Goal: Navigation & Orientation: Find specific page/section

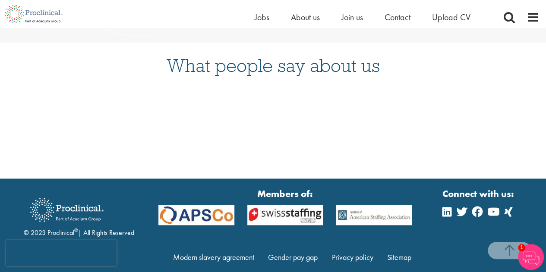
scroll to position [2222, 0]
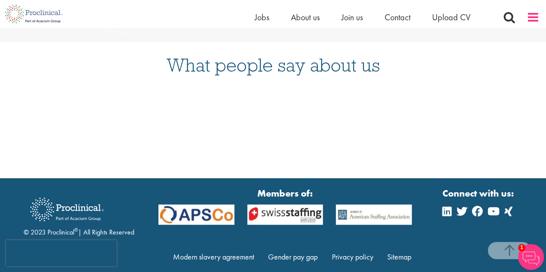
click at [526, 15] on span at bounding box center [532, 17] width 13 height 13
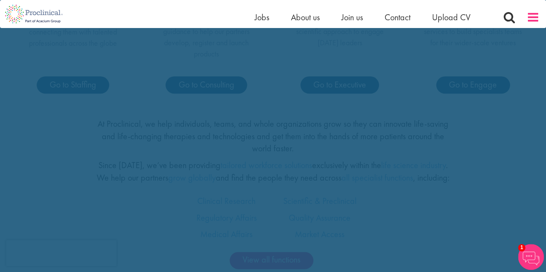
scroll to position [0, 0]
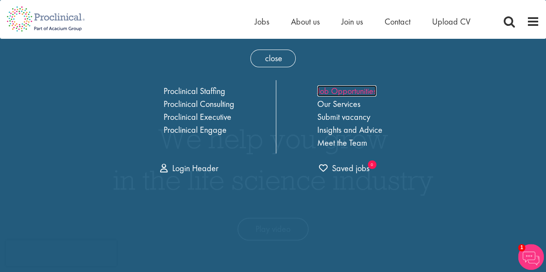
click at [352, 92] on link "Job Opportunities" at bounding box center [346, 90] width 59 height 11
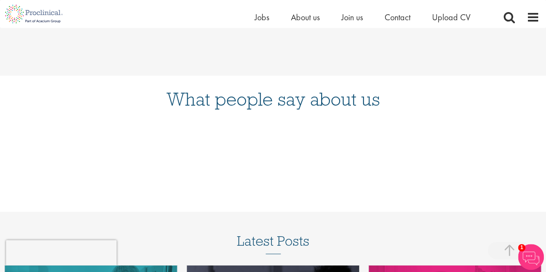
scroll to position [813, 0]
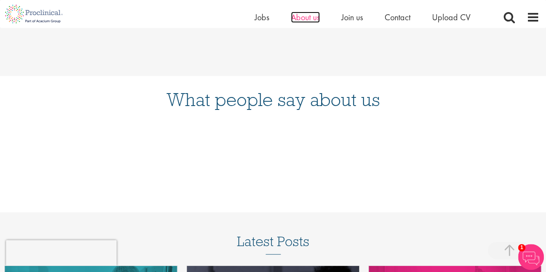
click at [309, 17] on span "About us" at bounding box center [305, 17] width 29 height 11
